Goal: Transaction & Acquisition: Download file/media

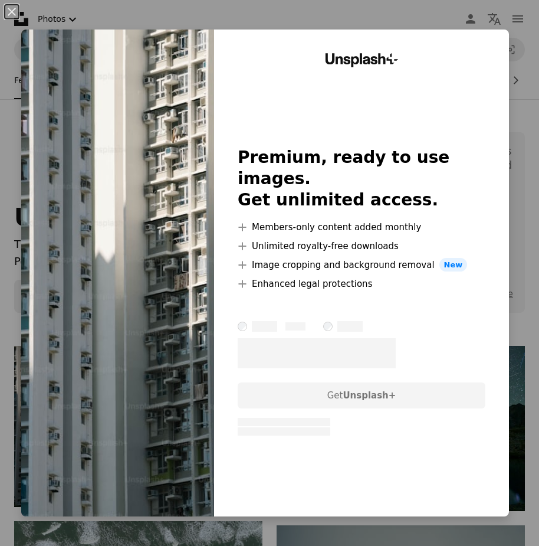
scroll to position [177, 0]
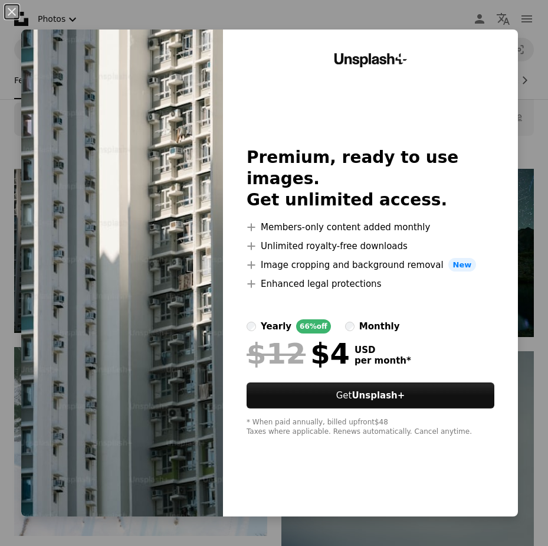
click at [530, 74] on div "An X shape Unsplash+ Premium, ready to use images. Get unlimited access. A plus…" at bounding box center [274, 273] width 548 height 546
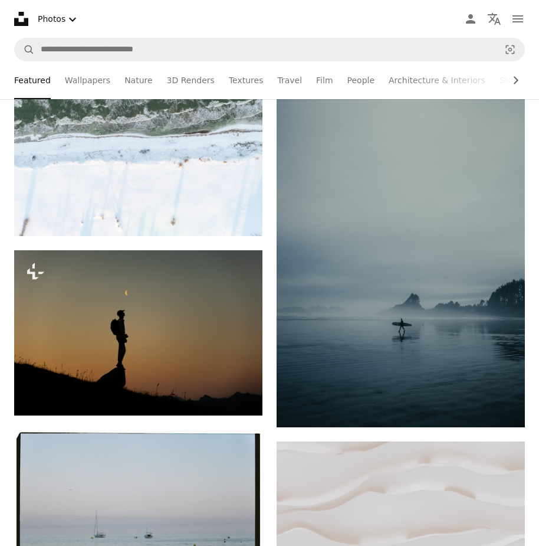
scroll to position [472, 0]
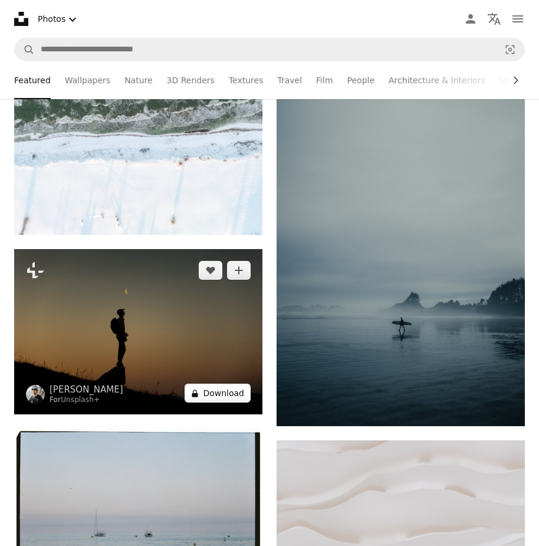
click at [209, 389] on button "A lock Download" at bounding box center [218, 392] width 66 height 19
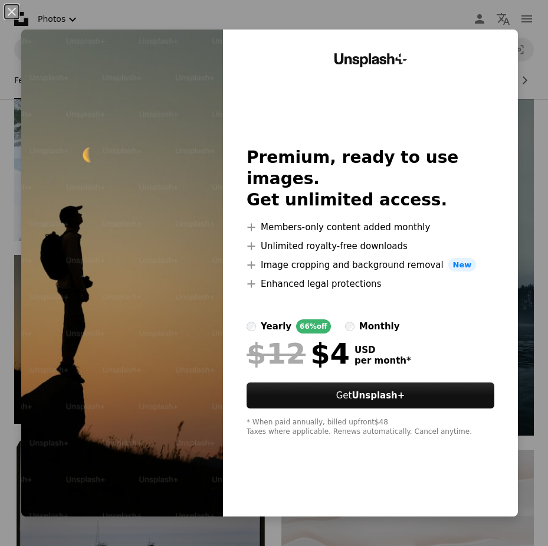
click at [422, 20] on div "An X shape Unsplash+ Premium, ready to use images. Get unlimited access. A plus…" at bounding box center [274, 273] width 548 height 546
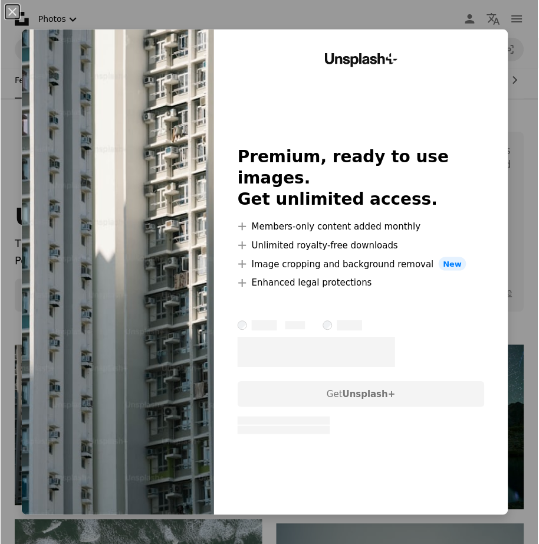
scroll to position [177, 0]
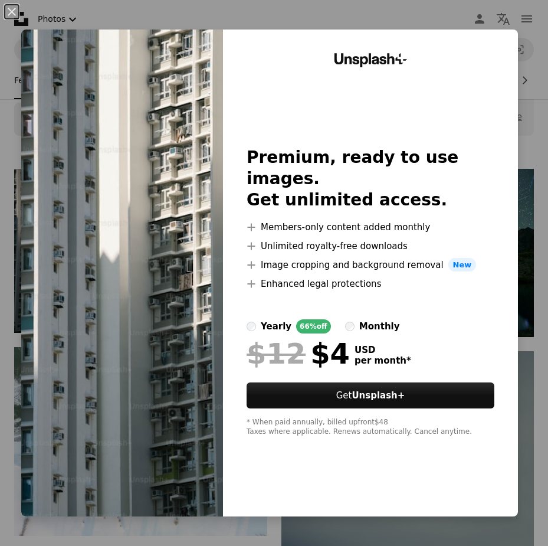
click at [369, 17] on div "An X shape Unsplash+ Premium, ready to use images. Get unlimited access. A plus…" at bounding box center [274, 273] width 548 height 546
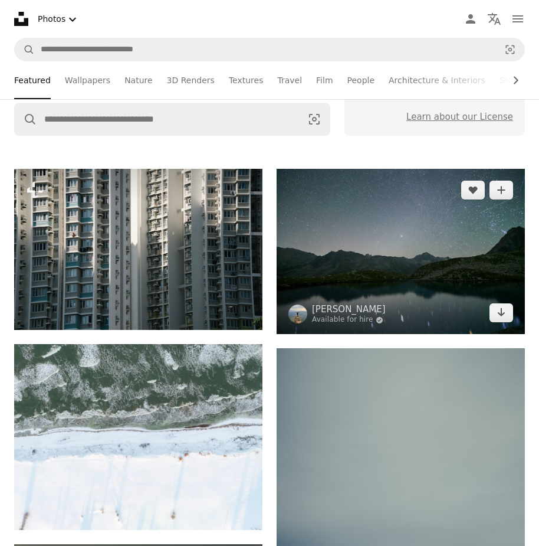
click at [391, 250] on img at bounding box center [401, 251] width 248 height 165
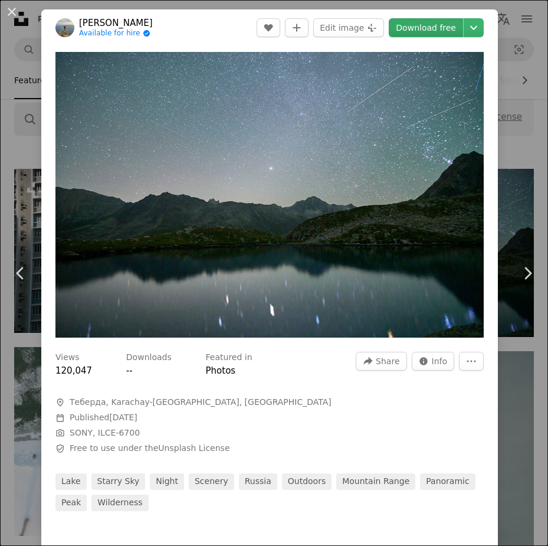
click at [415, 29] on link "Download free" at bounding box center [426, 27] width 74 height 19
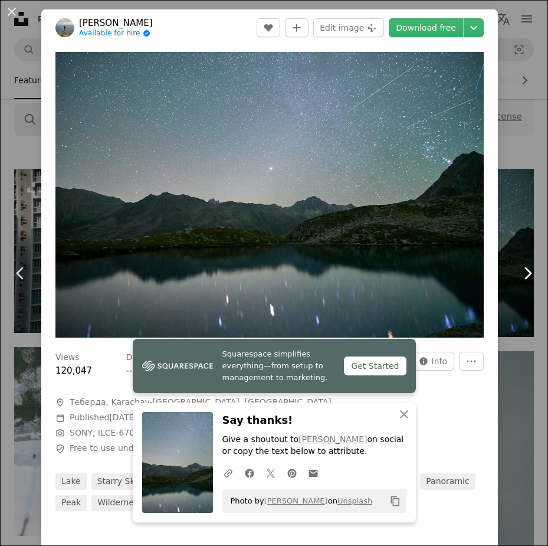
click at [517, 291] on link "Chevron right" at bounding box center [527, 272] width 41 height 113
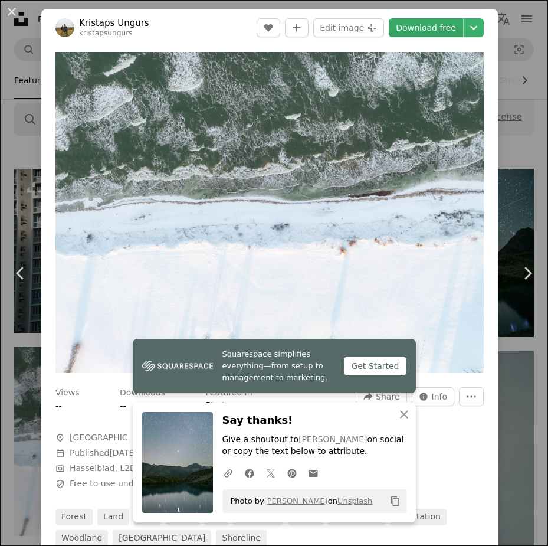
drag, startPoint x: 336, startPoint y: 250, endPoint x: 418, endPoint y: 25, distance: 239.6
click at [418, 25] on link "Download free" at bounding box center [426, 27] width 74 height 19
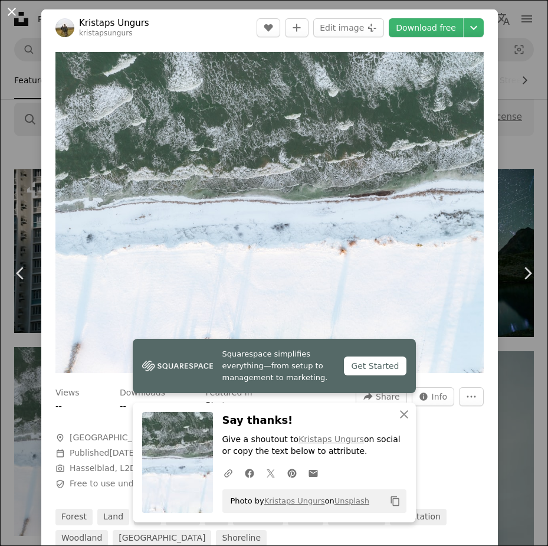
click at [14, 12] on button "An X shape" at bounding box center [12, 12] width 14 height 14
